Goal: Task Accomplishment & Management: Manage account settings

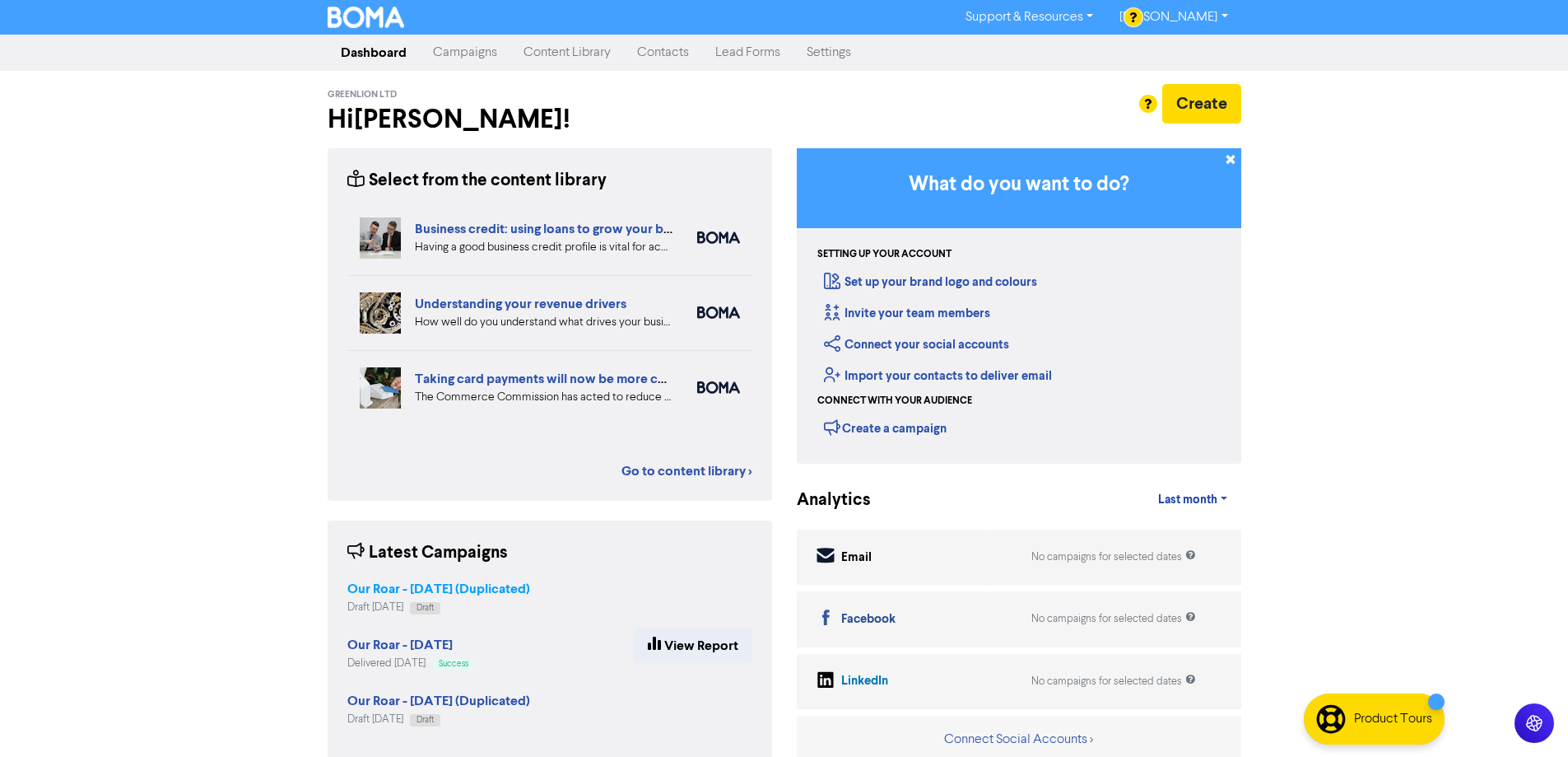
click at [516, 590] on strong "Our Roar - [DATE] (Duplicated)" at bounding box center [439, 588] width 183 height 16
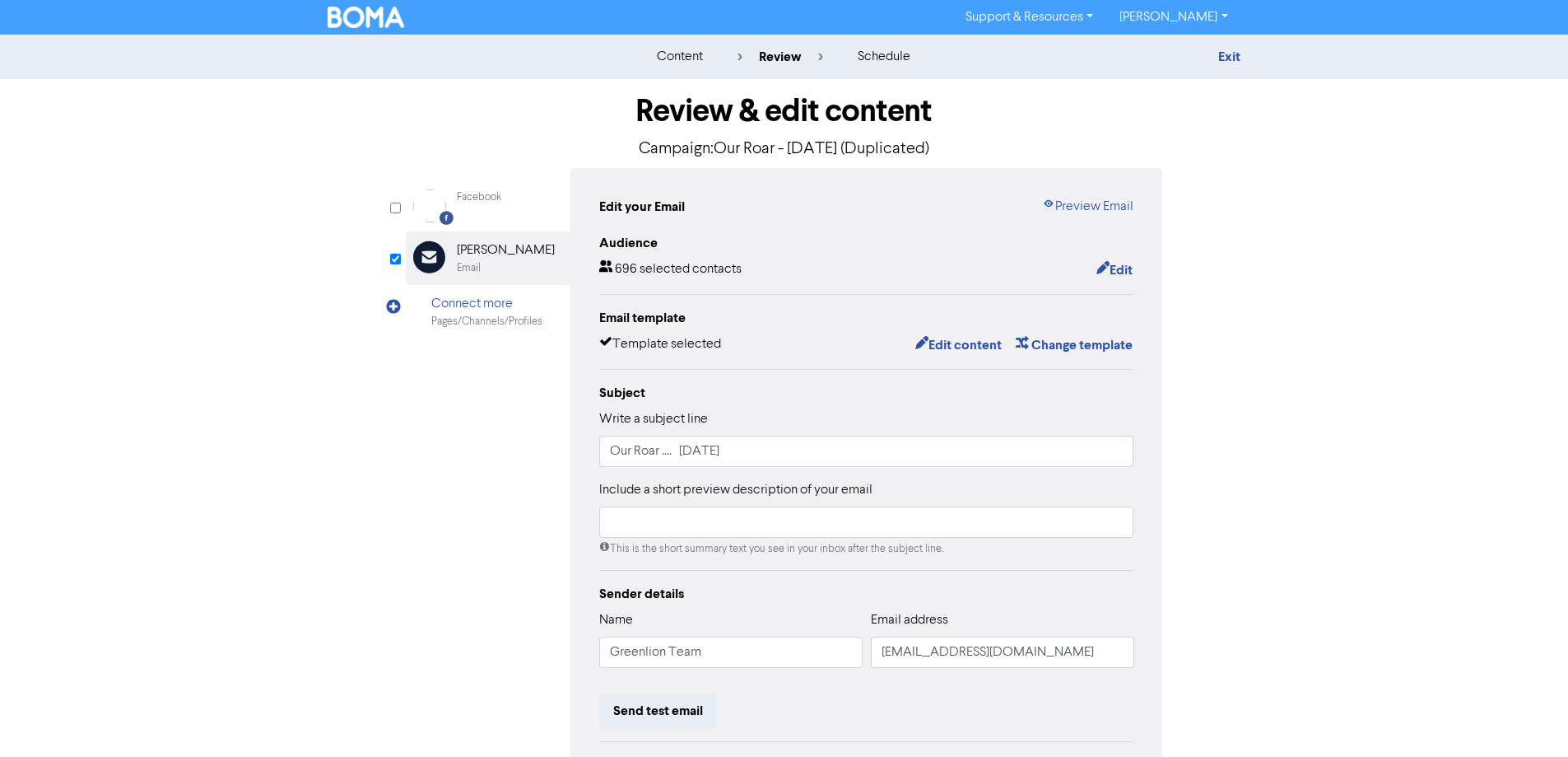
click at [890, 151] on p "Campaign: Our Roar - [DATE] (Duplicated)" at bounding box center [784, 149] width 757 height 25
click at [961, 344] on button "Edit content" at bounding box center [959, 345] width 89 height 21
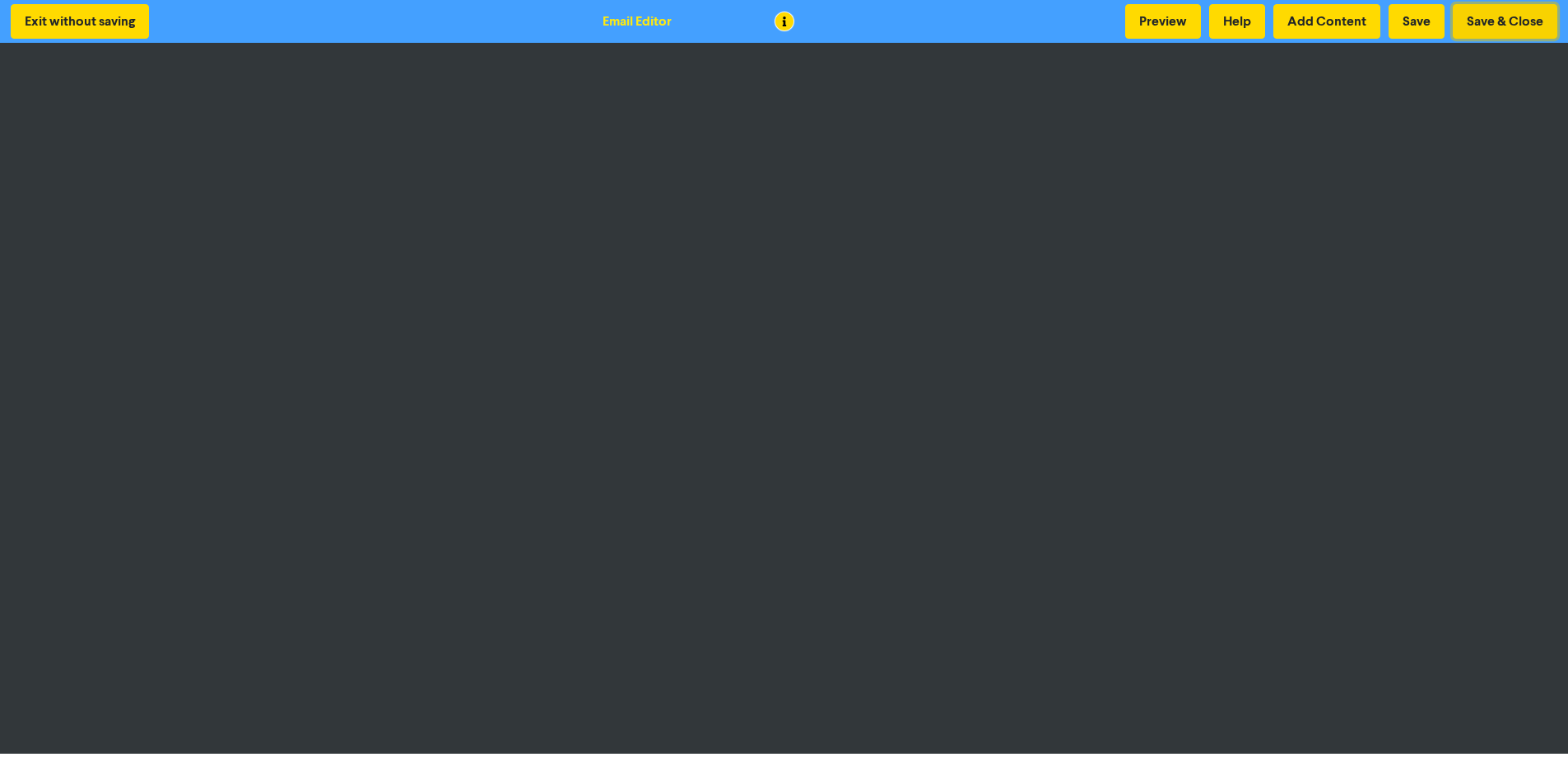
click at [1516, 14] on button "Save & Close" at bounding box center [1505, 21] width 105 height 34
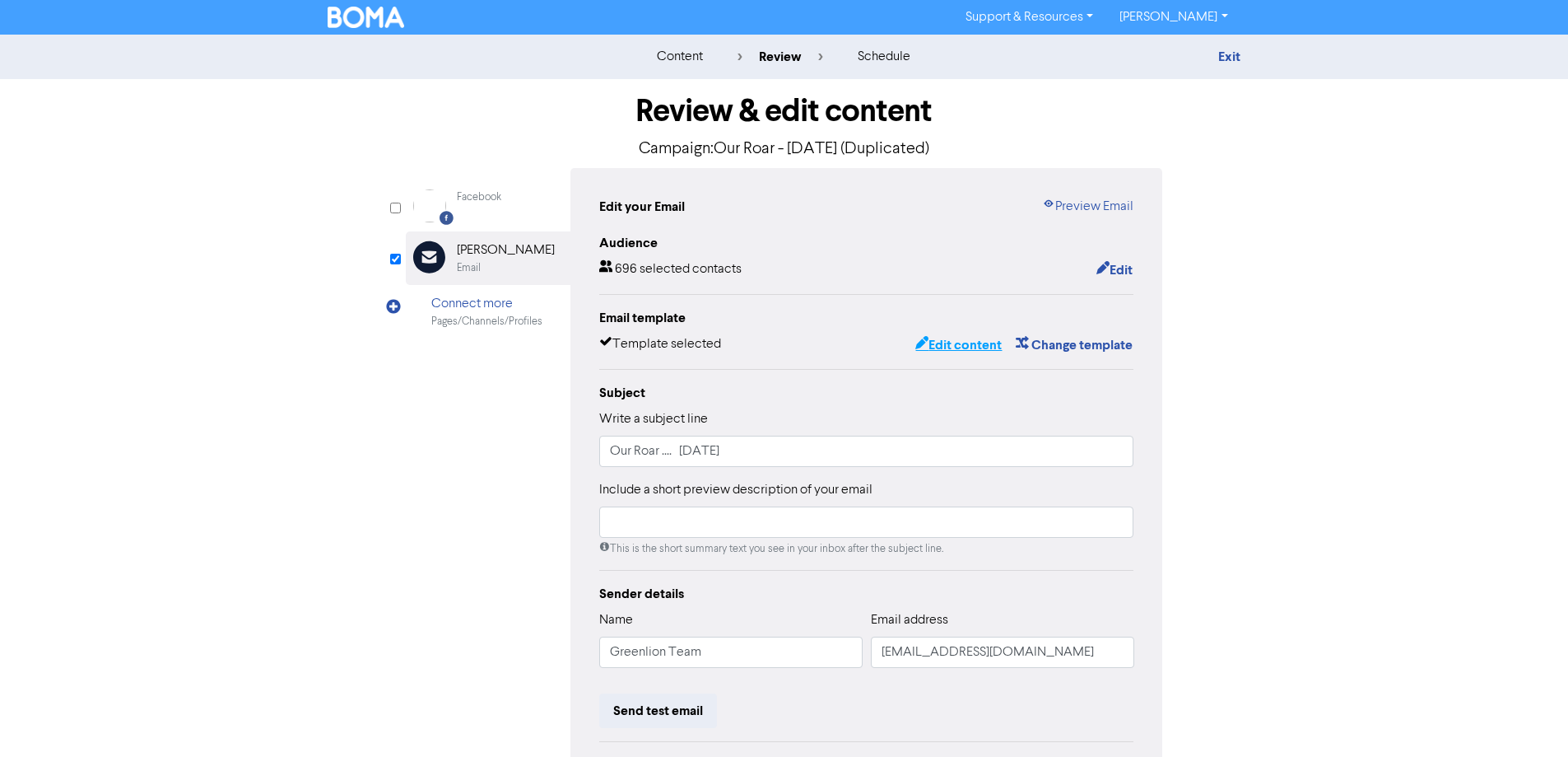
click at [952, 344] on button "Edit content" at bounding box center [959, 345] width 89 height 21
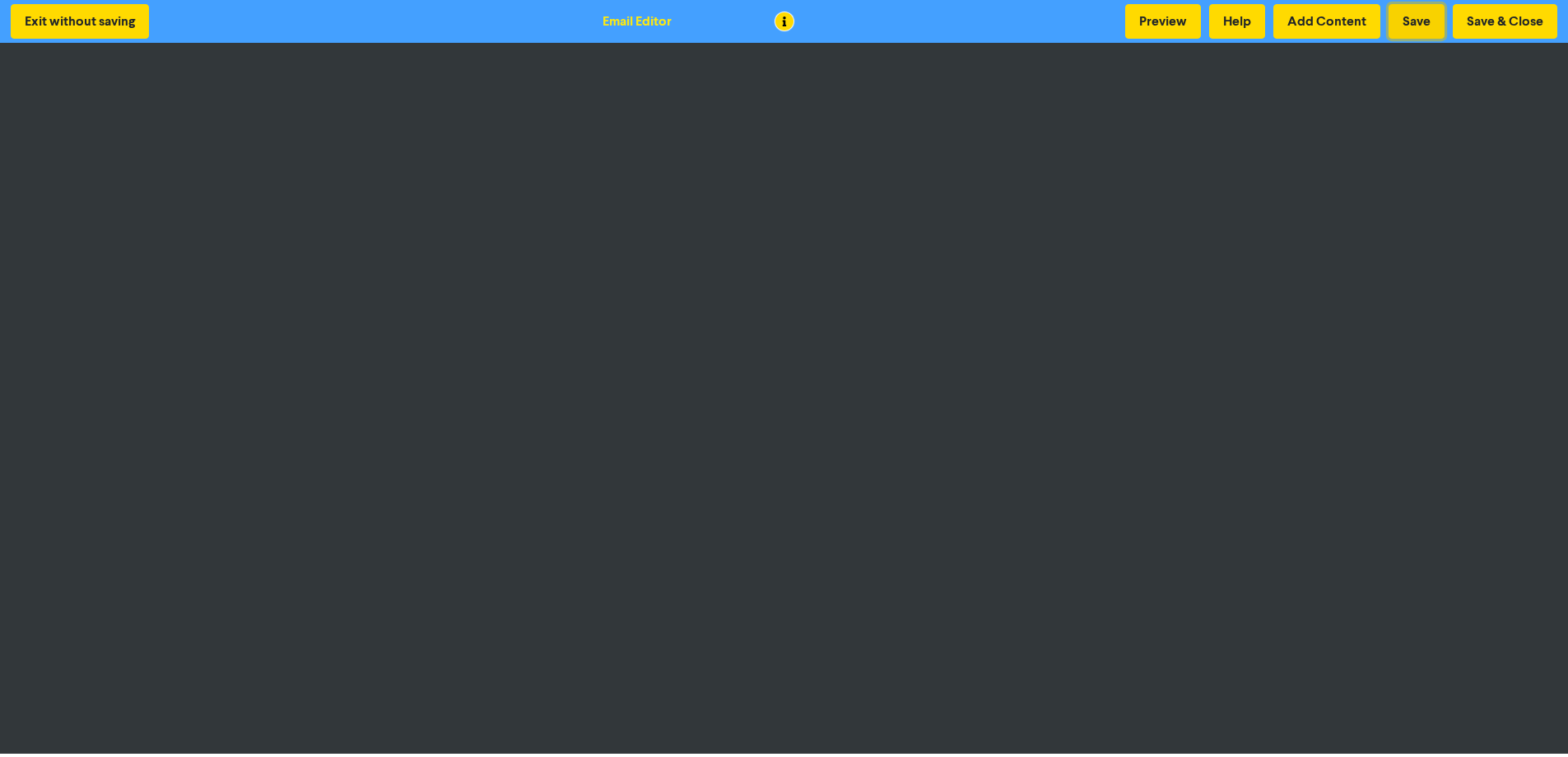
click at [1418, 16] on button "Save" at bounding box center [1417, 21] width 56 height 34
click at [1542, 16] on button "Save & Close" at bounding box center [1505, 21] width 105 height 34
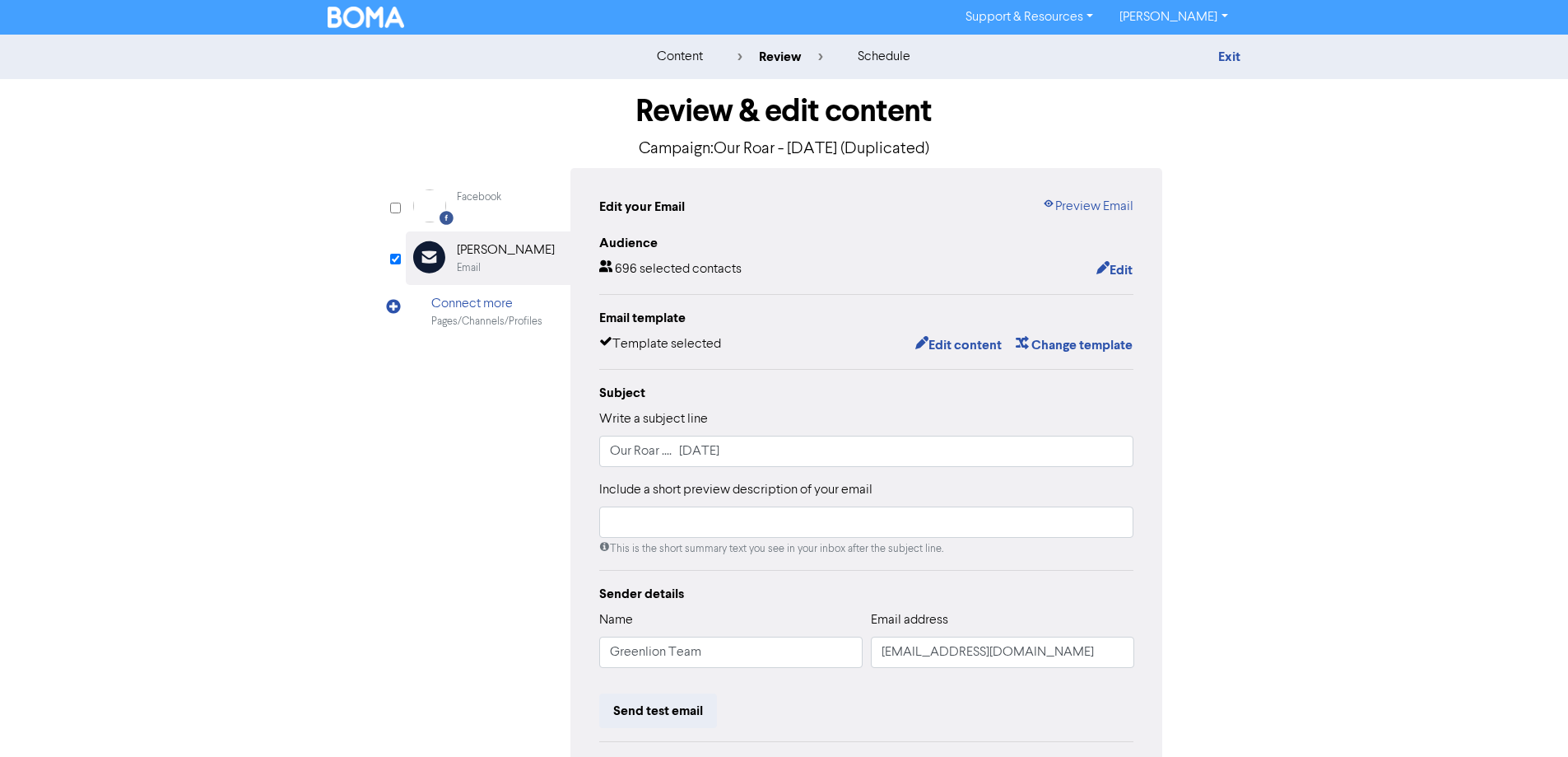
click at [676, 158] on p "Campaign: Our Roar - [DATE] (Duplicated)" at bounding box center [784, 149] width 757 height 25
click at [1160, 19] on link "[PERSON_NAME]" at bounding box center [1173, 17] width 134 height 27
click at [888, 53] on div "schedule" at bounding box center [883, 56] width 52 height 20
click at [882, 66] on div "schedule" at bounding box center [883, 56] width 52 height 20
click at [801, 57] on div "review" at bounding box center [781, 56] width 86 height 20
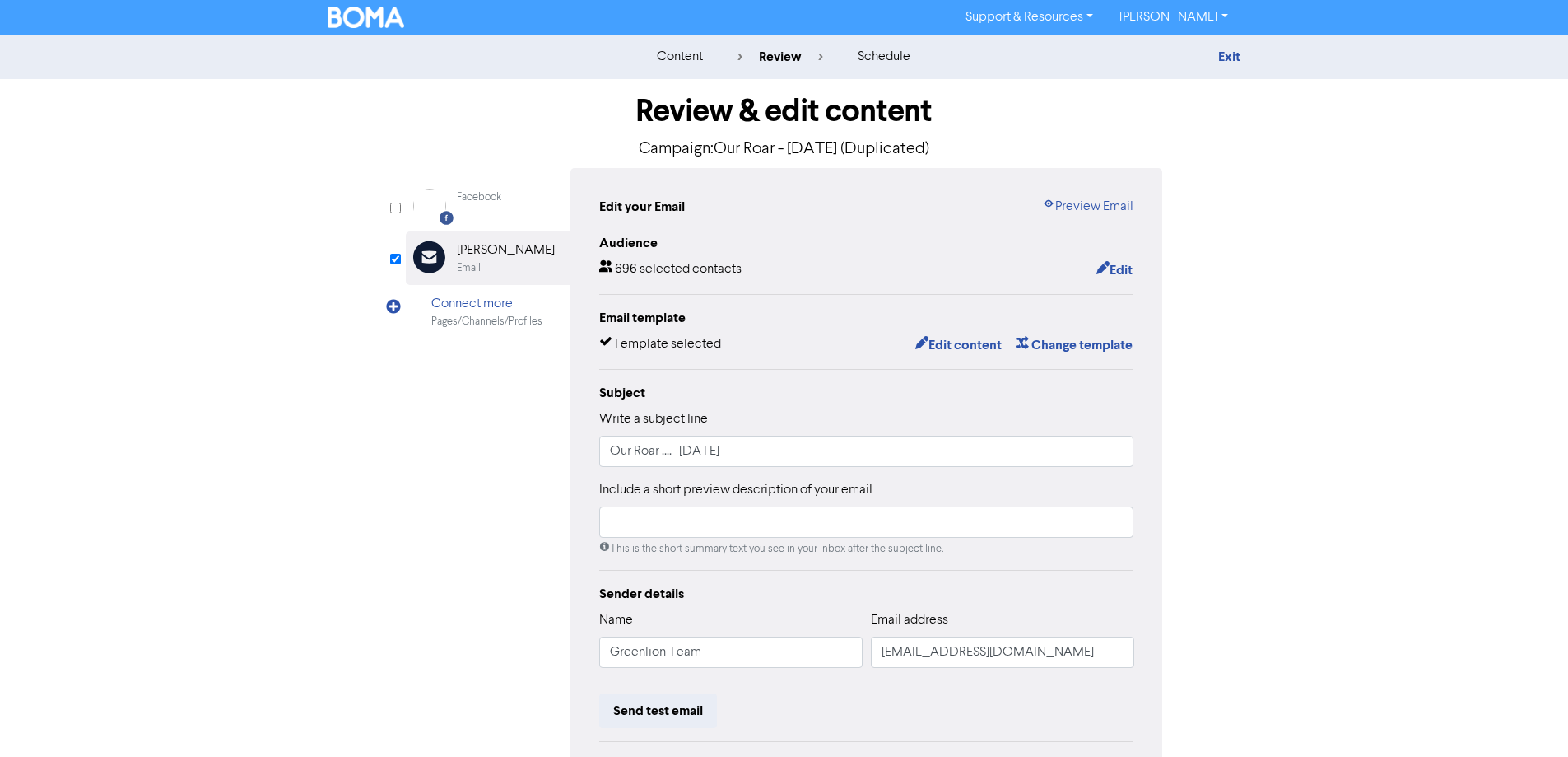
click at [688, 58] on div "content" at bounding box center [680, 56] width 46 height 20
click at [396, 18] on img at bounding box center [366, 17] width 77 height 21
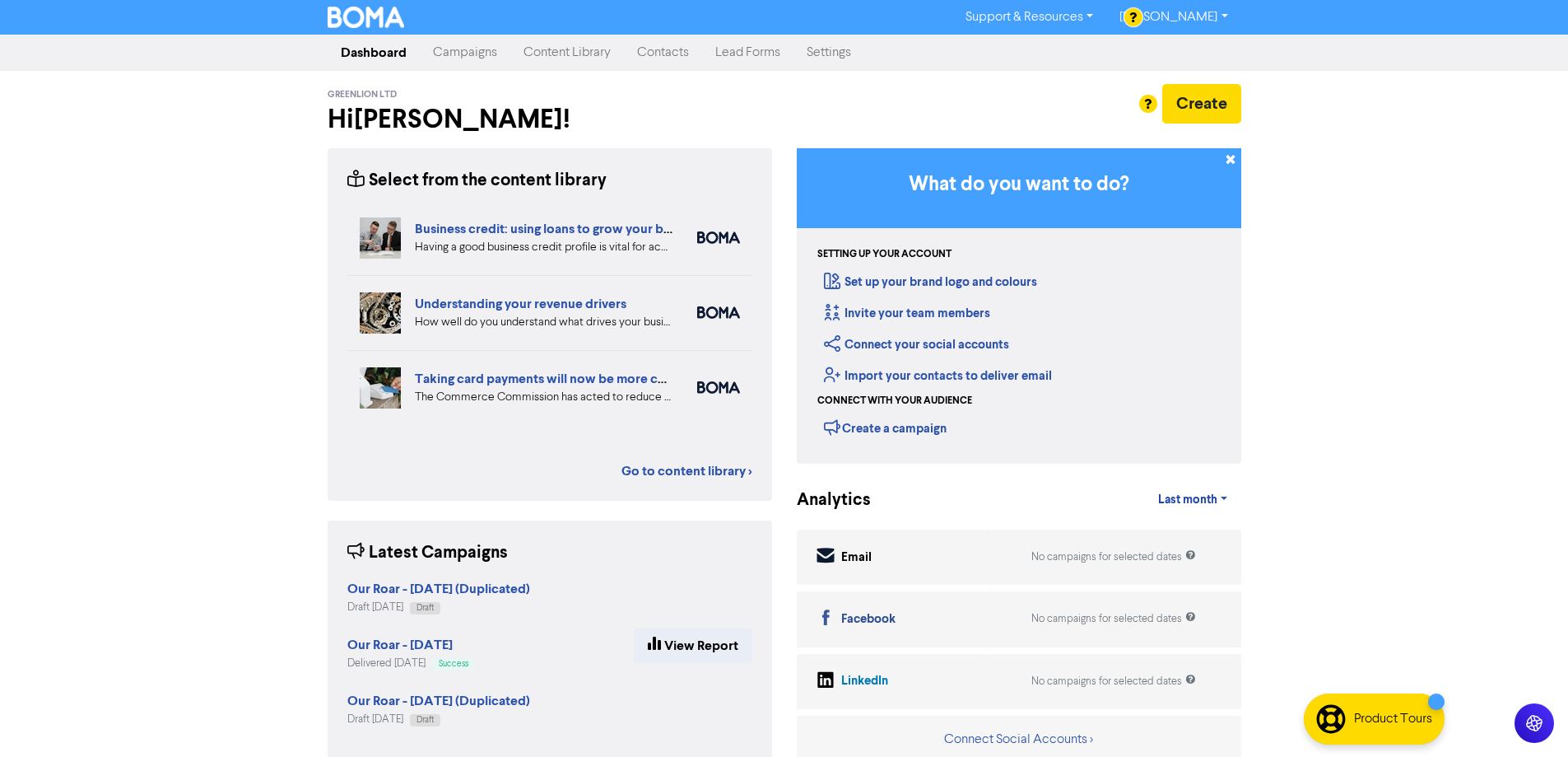
click at [463, 51] on link "Campaigns" at bounding box center [465, 52] width 90 height 33
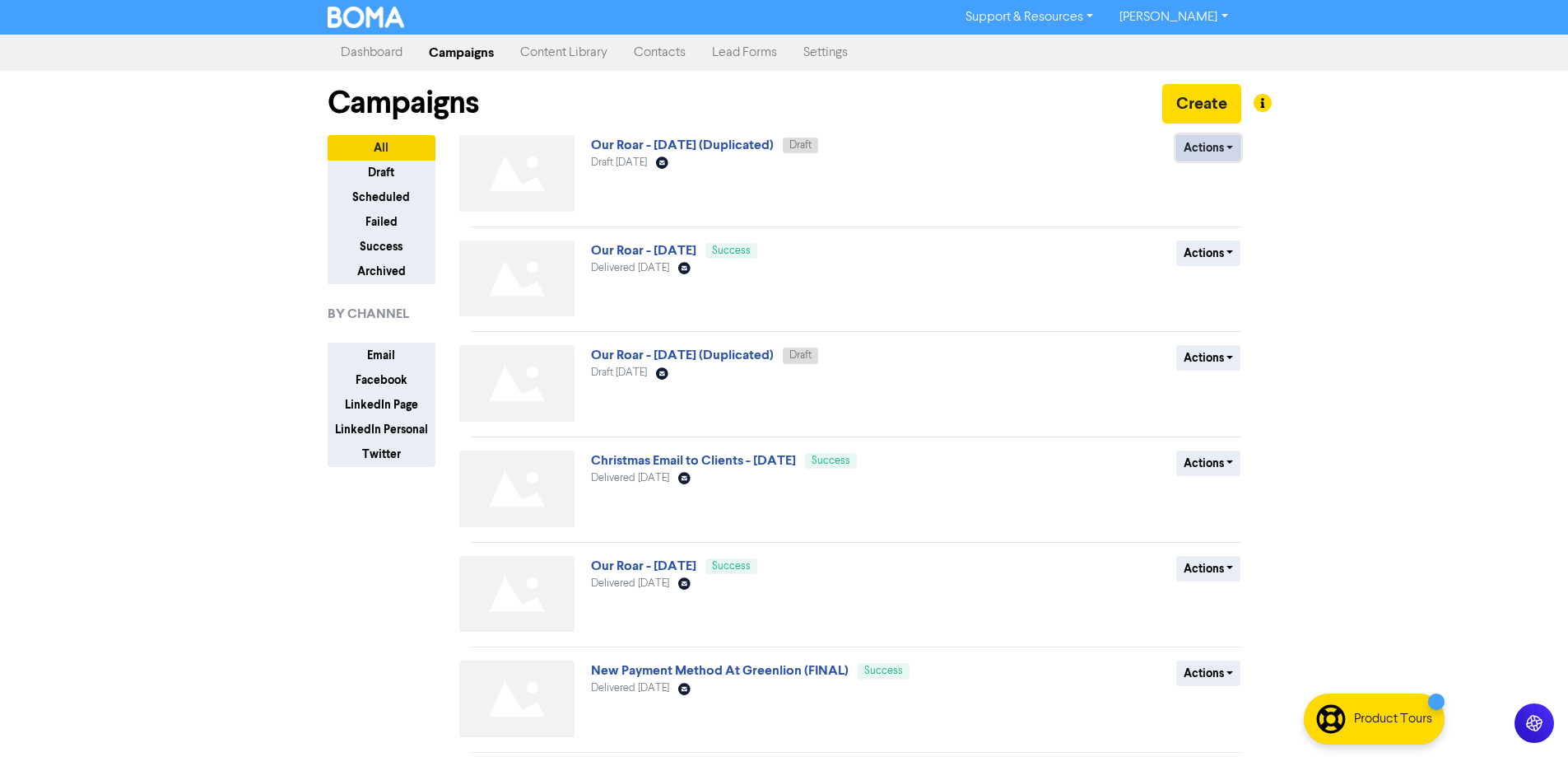
click at [1234, 142] on button "Actions" at bounding box center [1209, 148] width 65 height 26
click at [1241, 238] on button "Rename" at bounding box center [1241, 235] width 130 height 27
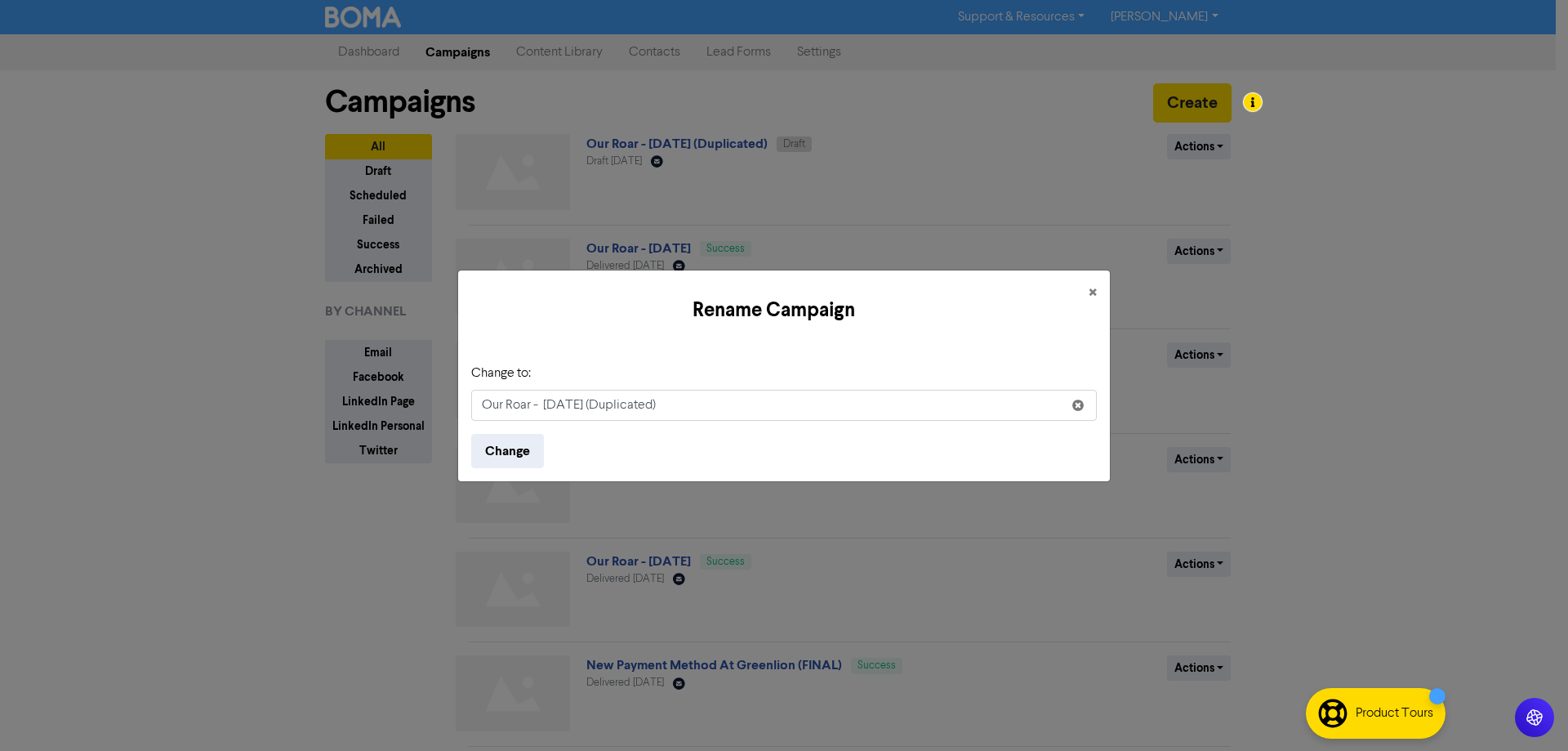
drag, startPoint x: 697, startPoint y: 402, endPoint x: 629, endPoint y: 401, distance: 68.0
click at [613, 414] on input "Our Roar - [DATE] (Duplicated)" at bounding box center [784, 404] width 625 height 31
type input "Our Roar - [DATE]"
click at [504, 454] on button "Change" at bounding box center [507, 451] width 73 height 34
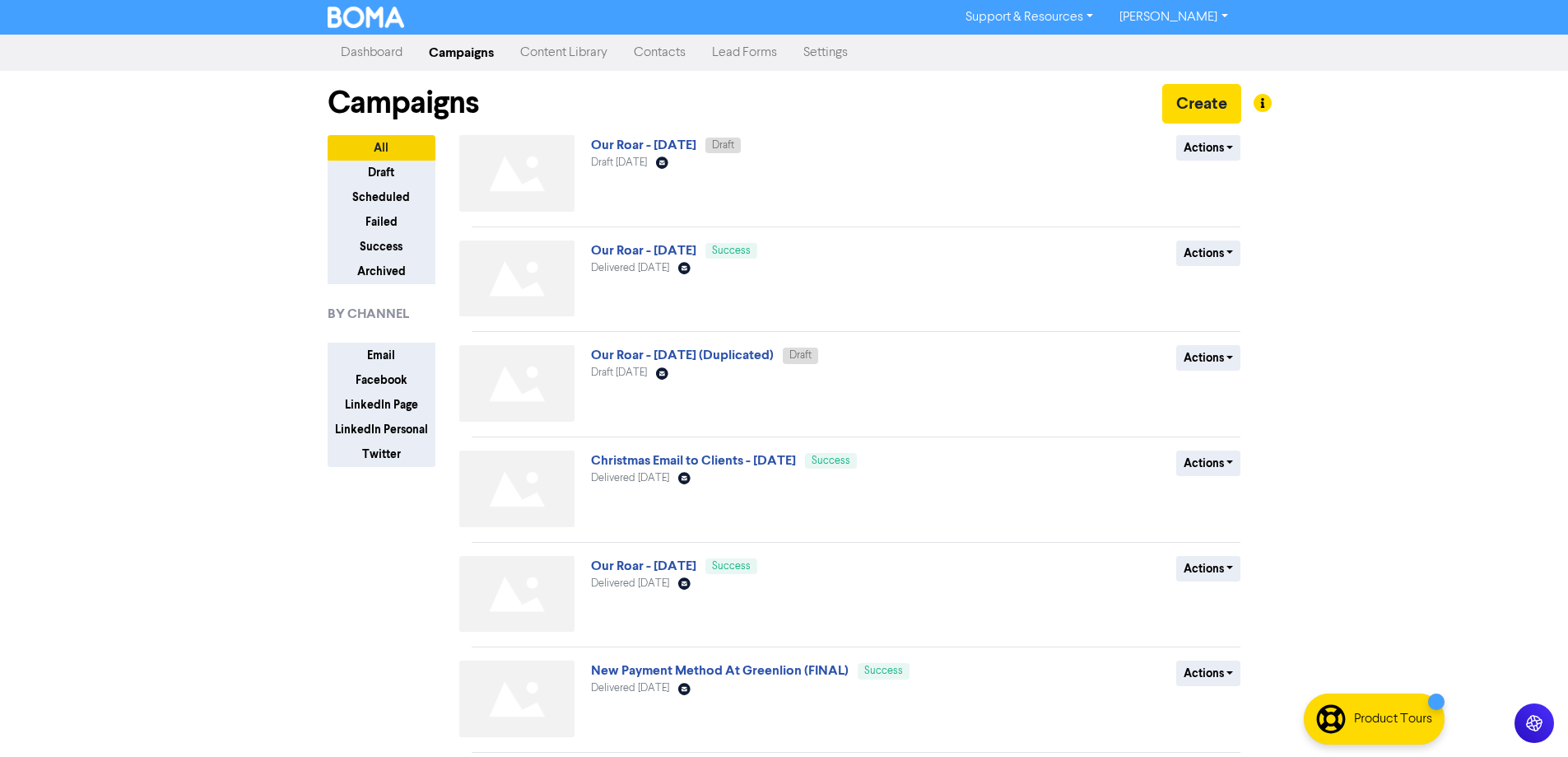
click at [376, 30] on div "Support & Resources Video Tutorials FAQ & Guides Marketing Education [PERSON_NA…" at bounding box center [784, 17] width 939 height 27
click at [374, 28] on div "Support & Resources Video Tutorials FAQ & Guides Marketing Education [PERSON_NA…" at bounding box center [784, 17] width 939 height 27
click at [380, 15] on img at bounding box center [366, 17] width 77 height 21
